Goal: Task Accomplishment & Management: Use online tool/utility

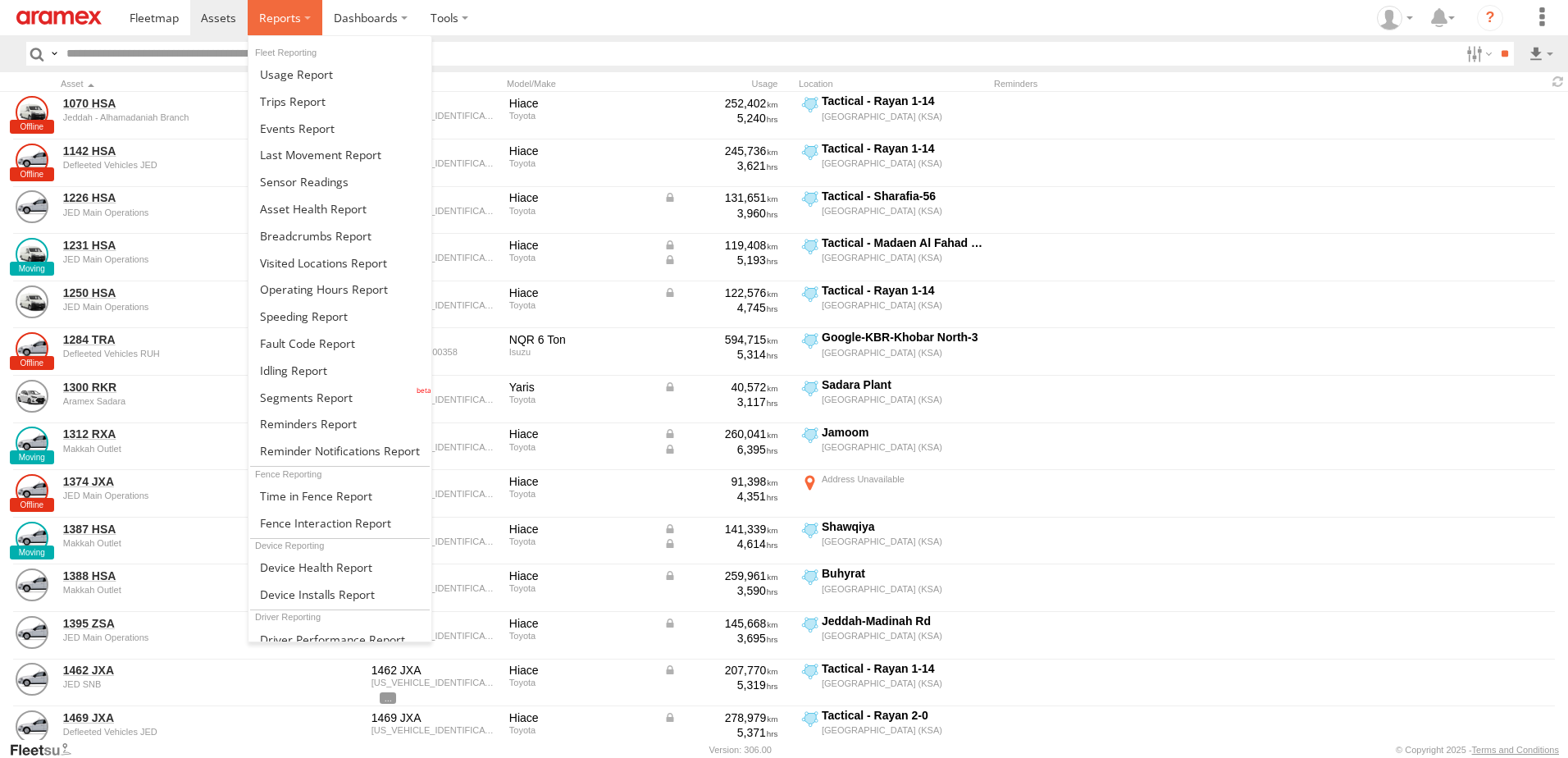
click at [298, 10] on span at bounding box center [280, 18] width 42 height 16
click at [349, 398] on span at bounding box center [306, 397] width 92 height 16
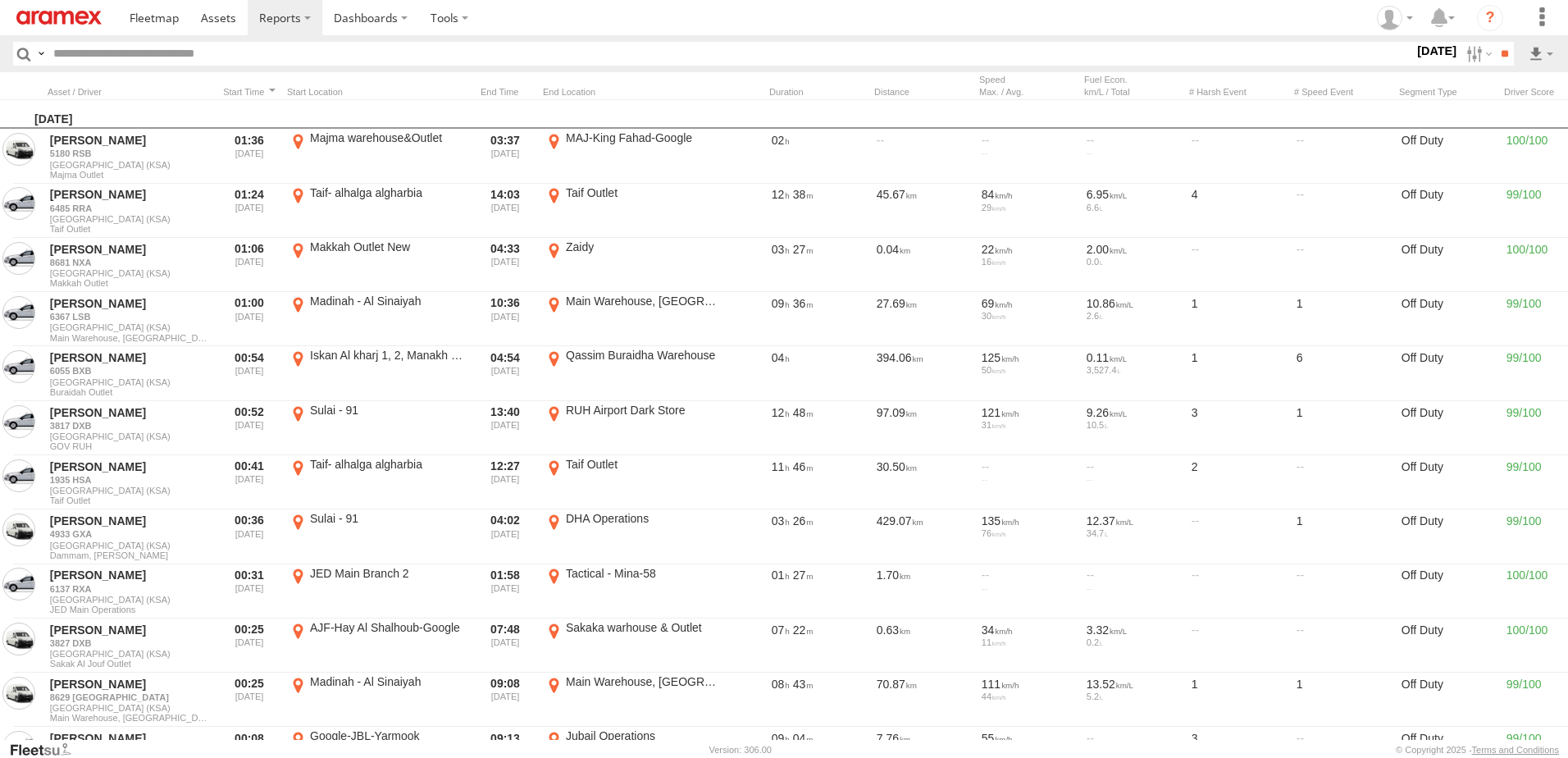
click at [1415, 54] on label "[DATE]" at bounding box center [1437, 51] width 46 height 18
drag, startPoint x: 1505, startPoint y: 165, endPoint x: 1422, endPoint y: 173, distance: 83.4
click at [0, 0] on label at bounding box center [0, 0] width 0 height 0
click at [0, 0] on span "RUH - [GEOGRAPHIC_DATA]" at bounding box center [0, 0] width 0 height 0
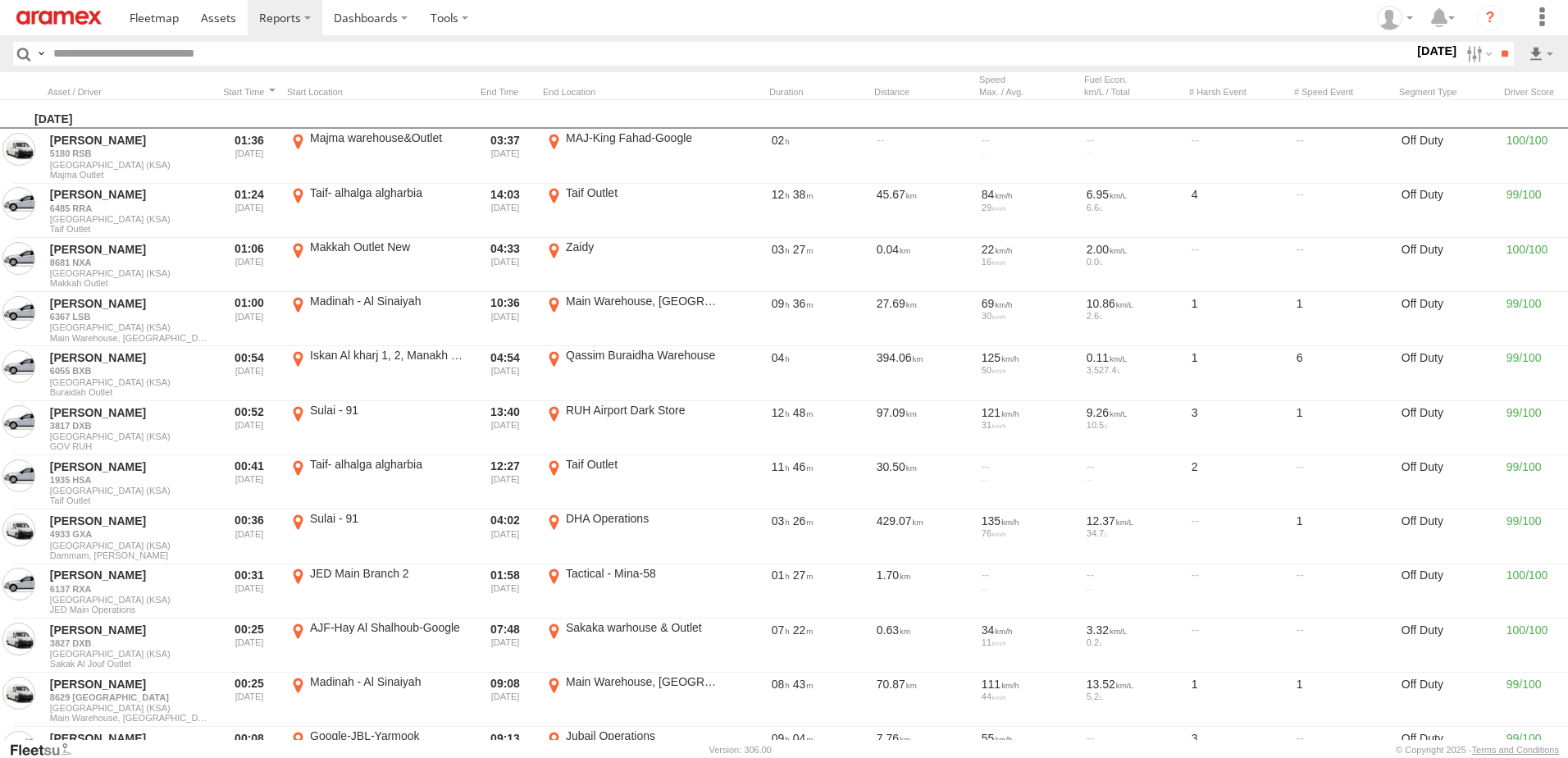
click at [0, 0] on span "RUH LH" at bounding box center [0, 0] width 0 height 0
click at [0, 0] on span "Defleeted Vehicles RUH" at bounding box center [0, 0] width 0 height 0
click at [1511, 64] on input "**" at bounding box center [1504, 54] width 18 height 24
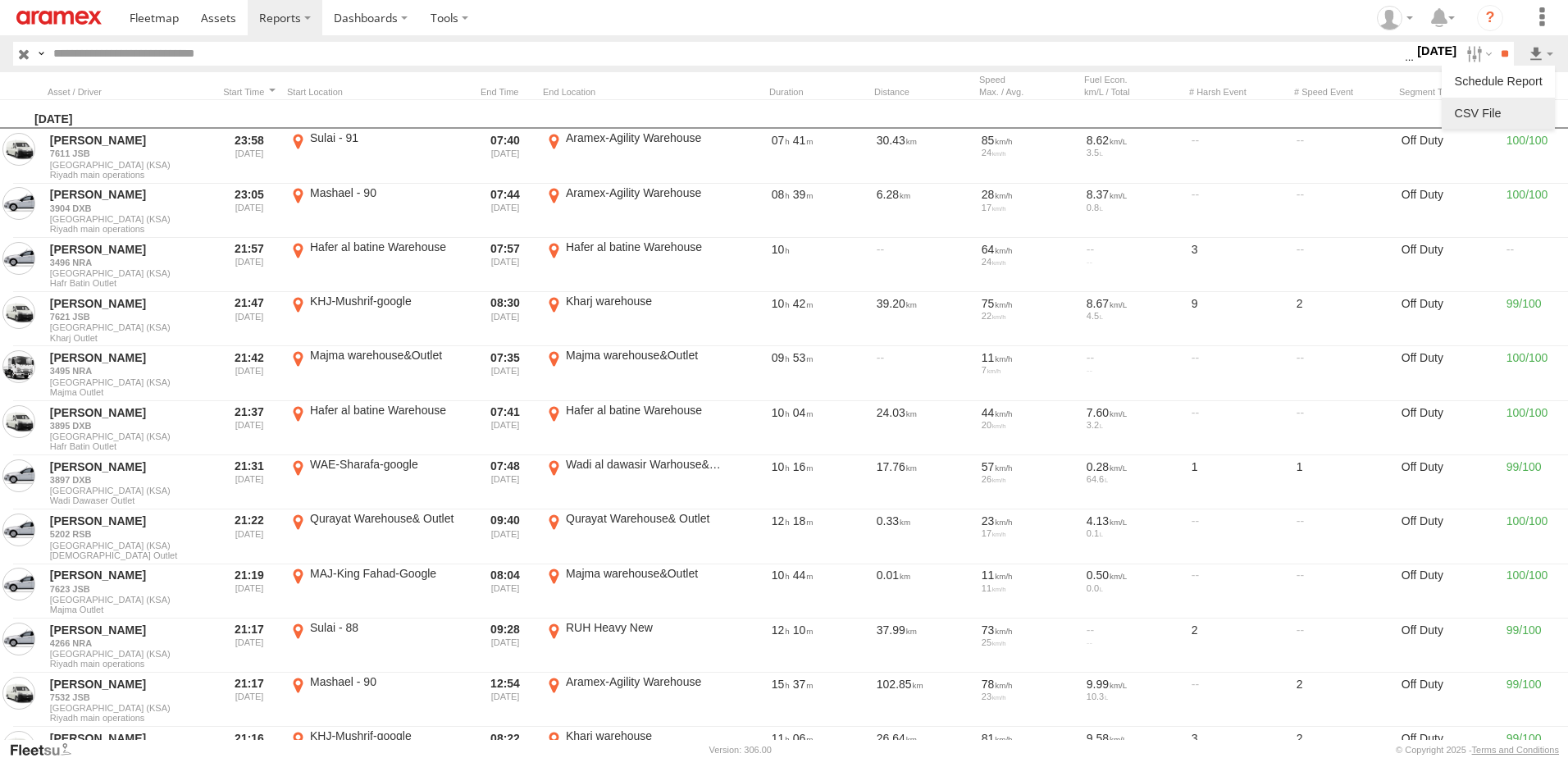
click at [1514, 103] on link at bounding box center [1498, 113] width 100 height 25
